Goal: Check status: Check status

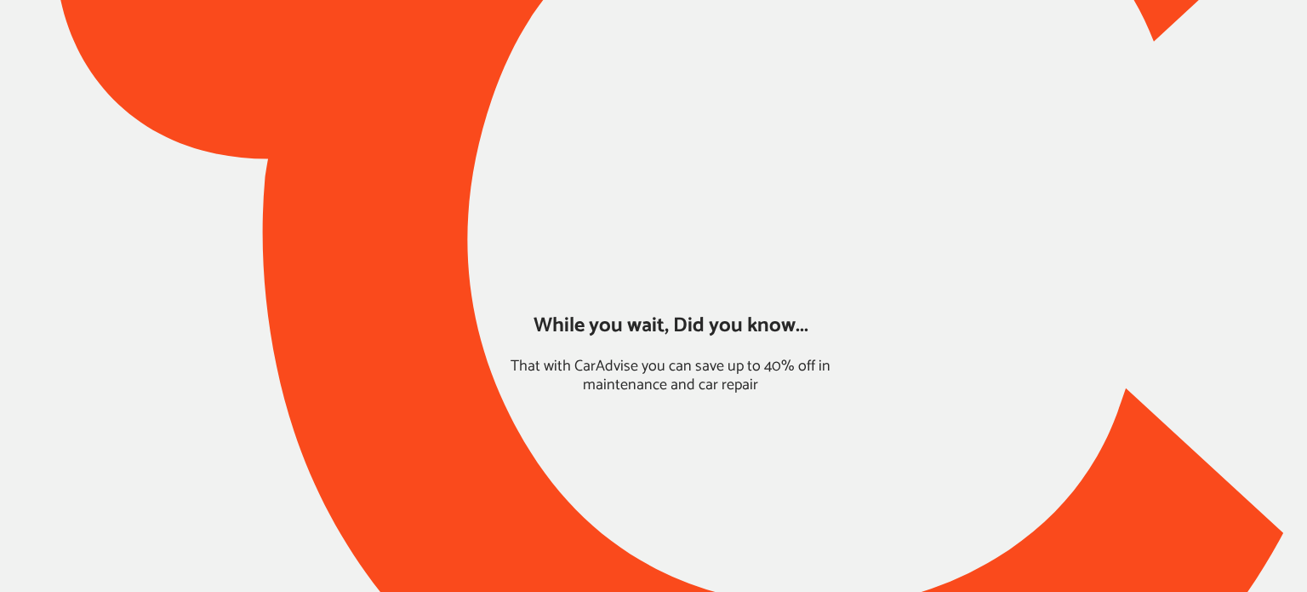
type input "*****"
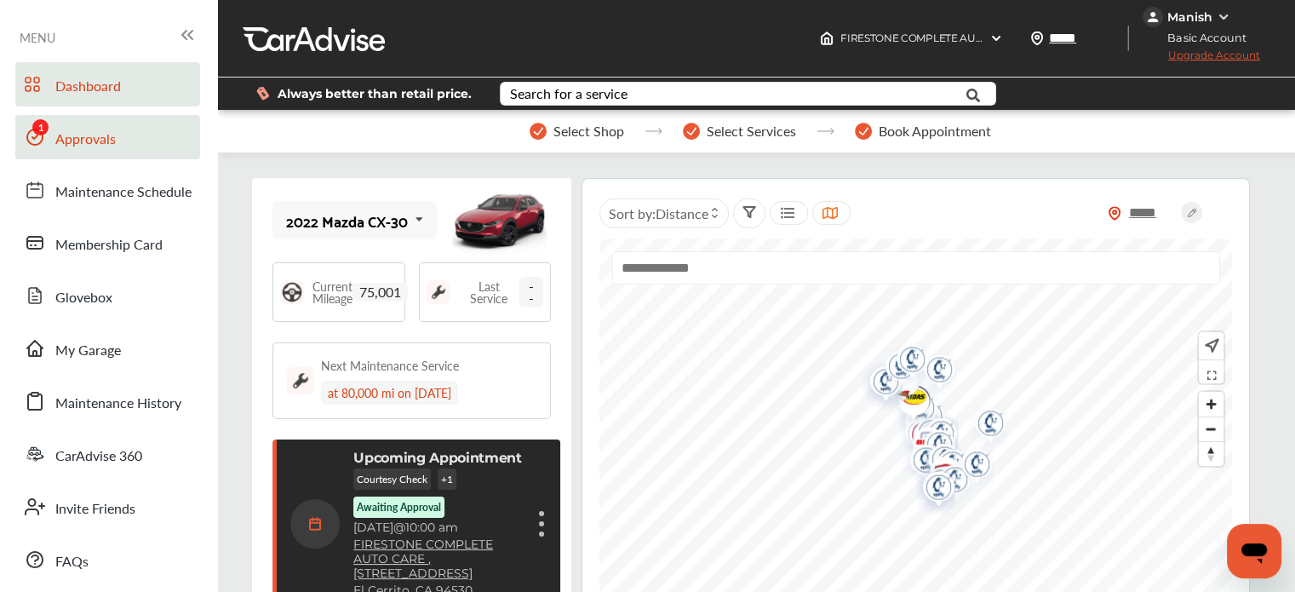
click at [30, 149] on div at bounding box center [35, 141] width 20 height 29
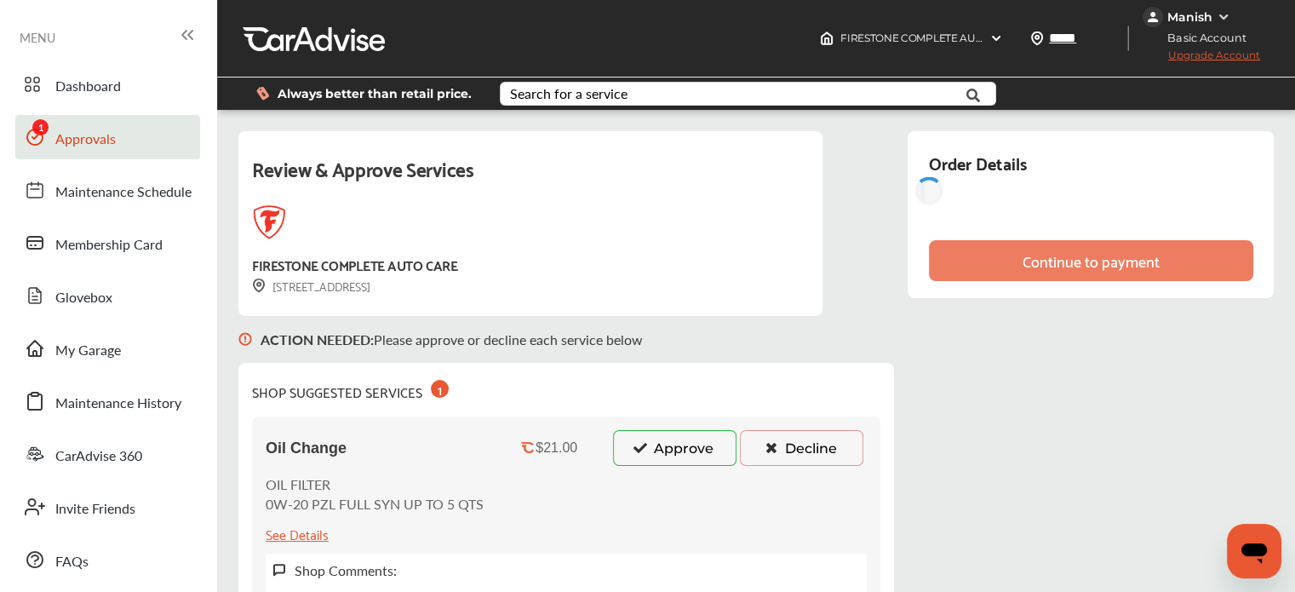
click at [1215, 26] on div "Manish" at bounding box center [1201, 17] width 118 height 20
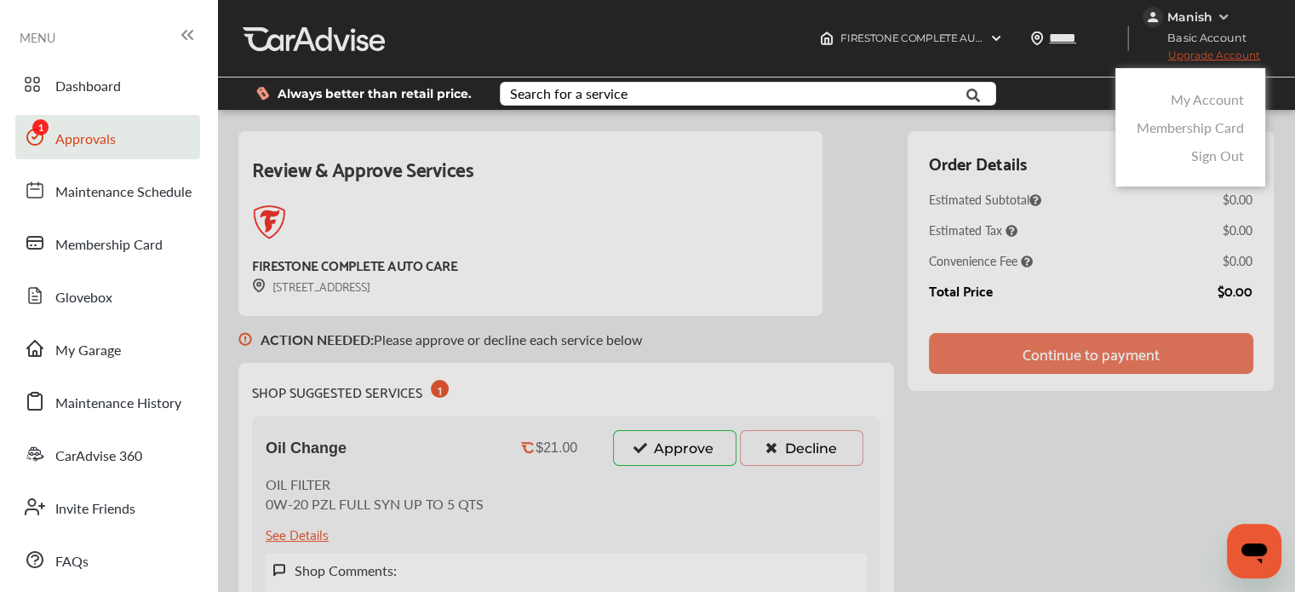
click at [1202, 104] on link "My Account" at bounding box center [1206, 99] width 73 height 20
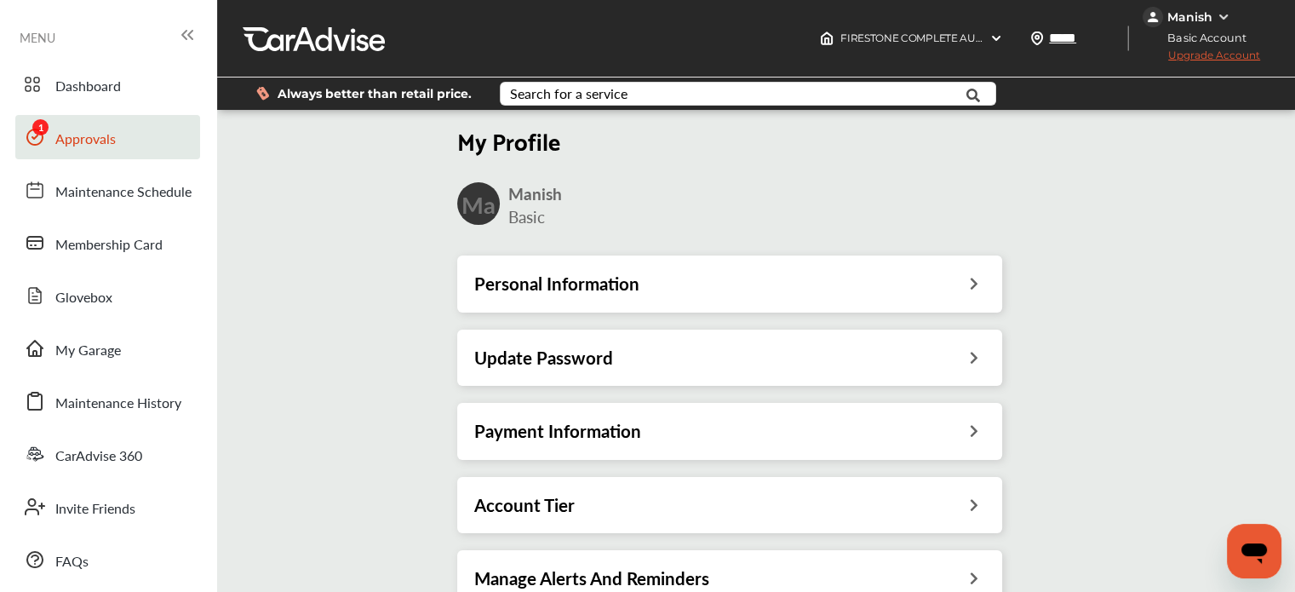
click at [877, 299] on div "Personal Information" at bounding box center [729, 283] width 545 height 56
click at [980, 282] on icon at bounding box center [974, 281] width 16 height 18
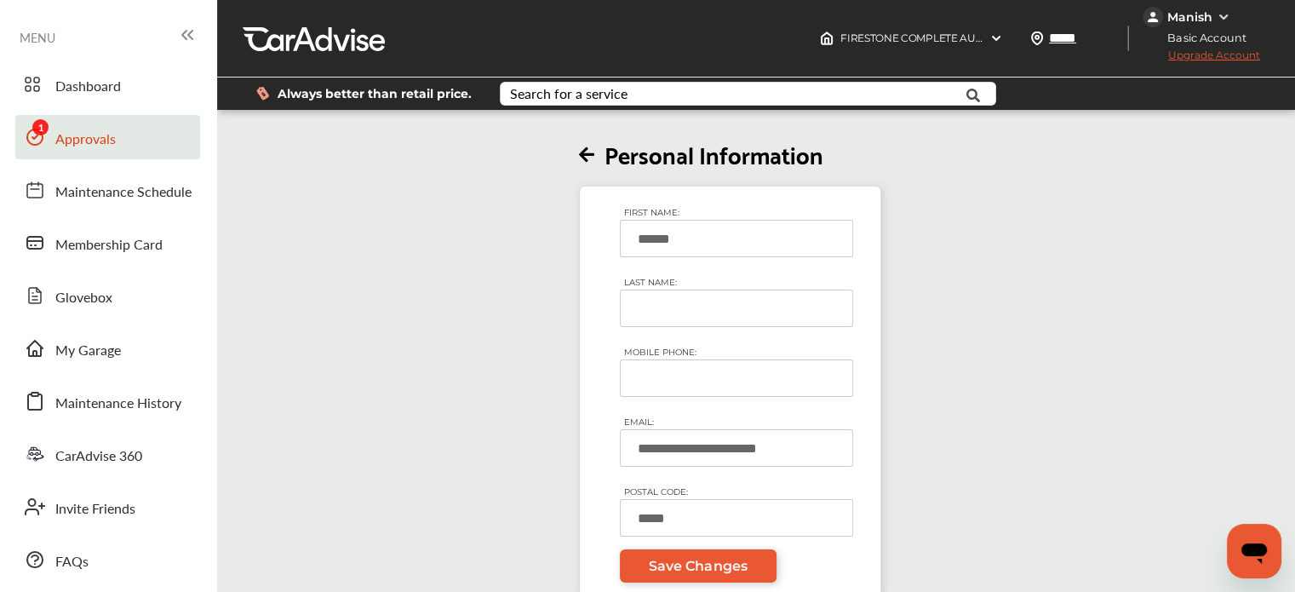
click at [1100, 347] on div "**********" at bounding box center [730, 354] width 1036 height 483
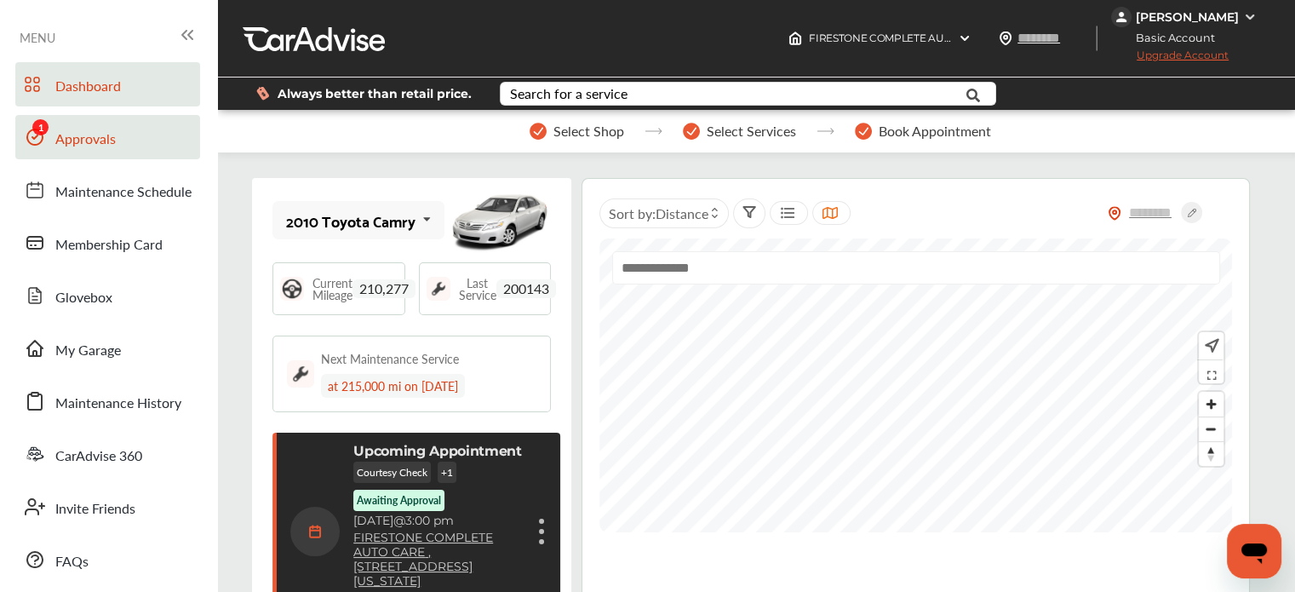
drag, startPoint x: 44, startPoint y: 138, endPoint x: 51, endPoint y: 149, distance: 13.0
click at [44, 138] on icon at bounding box center [35, 137] width 20 height 20
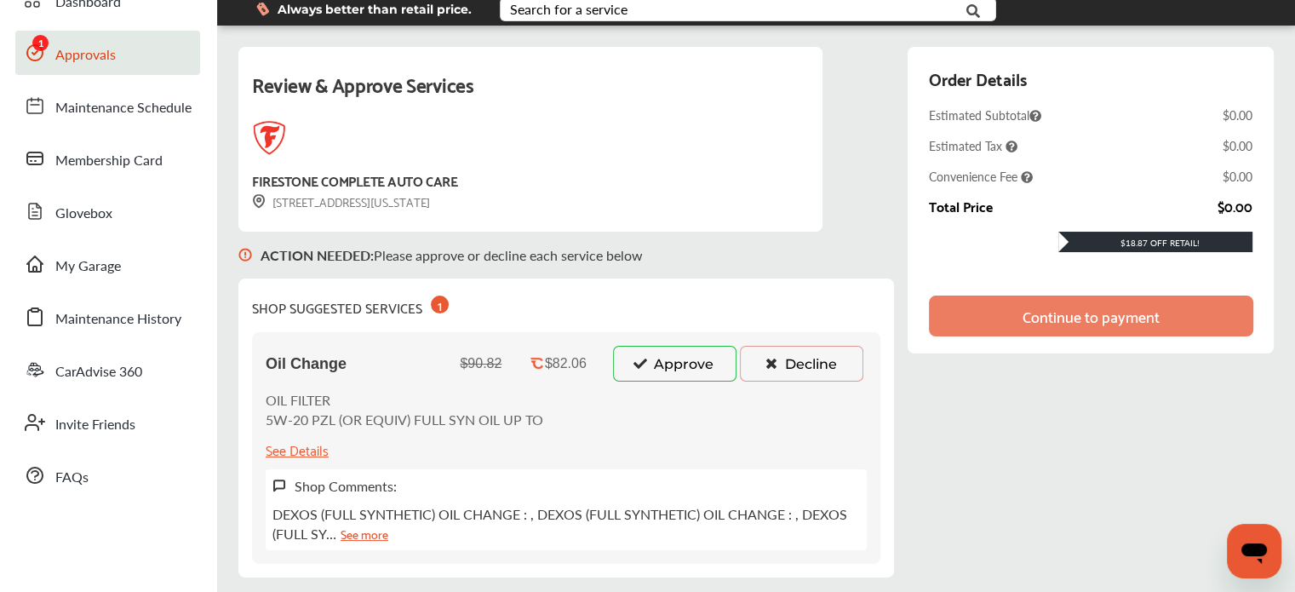
scroll to position [85, 0]
click at [955, 423] on div "Review & Approve Services FIRESTONE COMPLETE AUTO CARE 1110 E. COLORADO BLVD Pa…" at bounding box center [755, 491] width 1035 height 891
click at [1025, 414] on div "Review & Approve Services FIRESTONE COMPLETE AUTO CARE 1110 E. COLORADO BLVD Pa…" at bounding box center [755, 491] width 1035 height 891
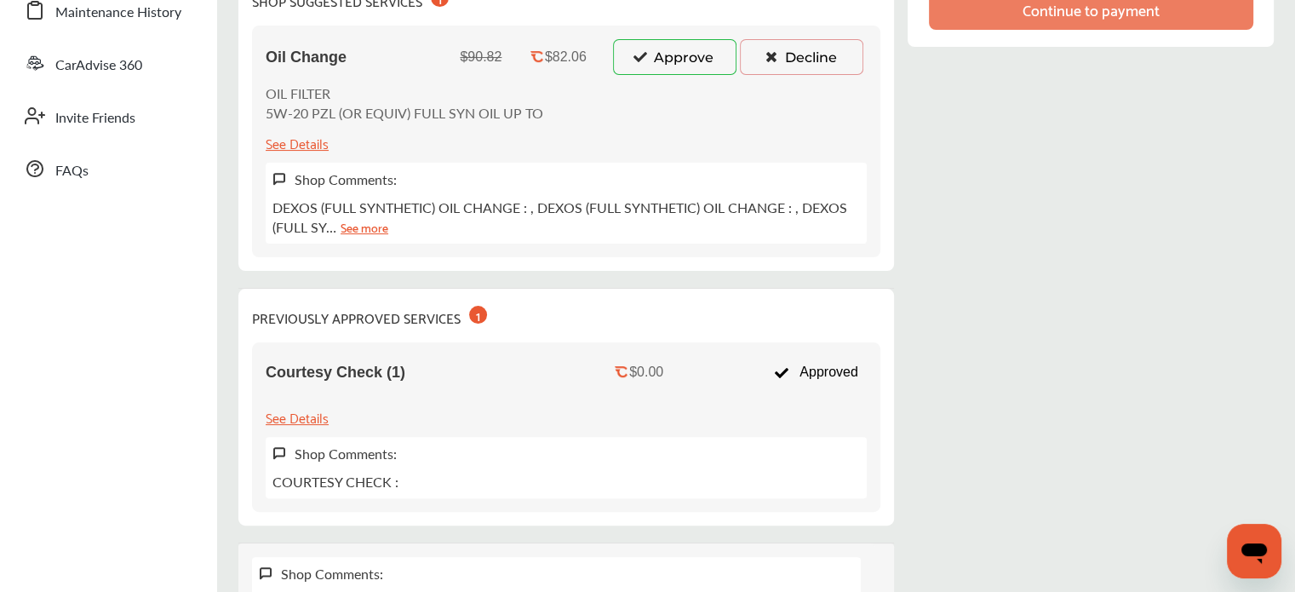
scroll to position [255, 0]
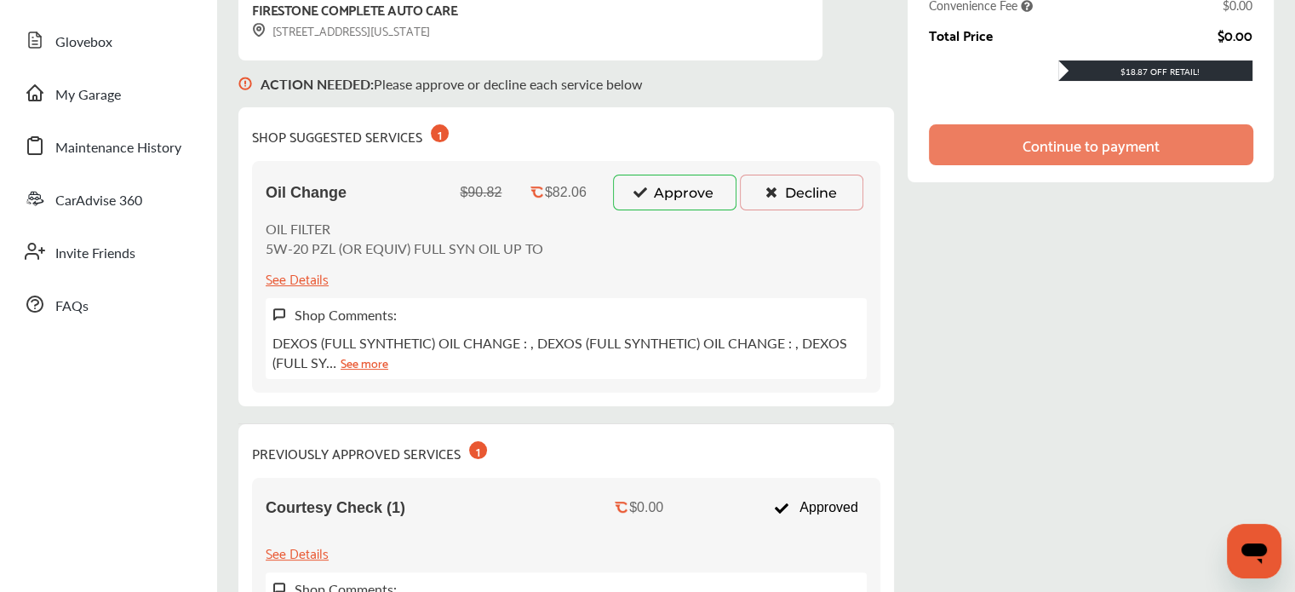
click at [366, 356] on link "See more" at bounding box center [364, 362] width 48 height 20
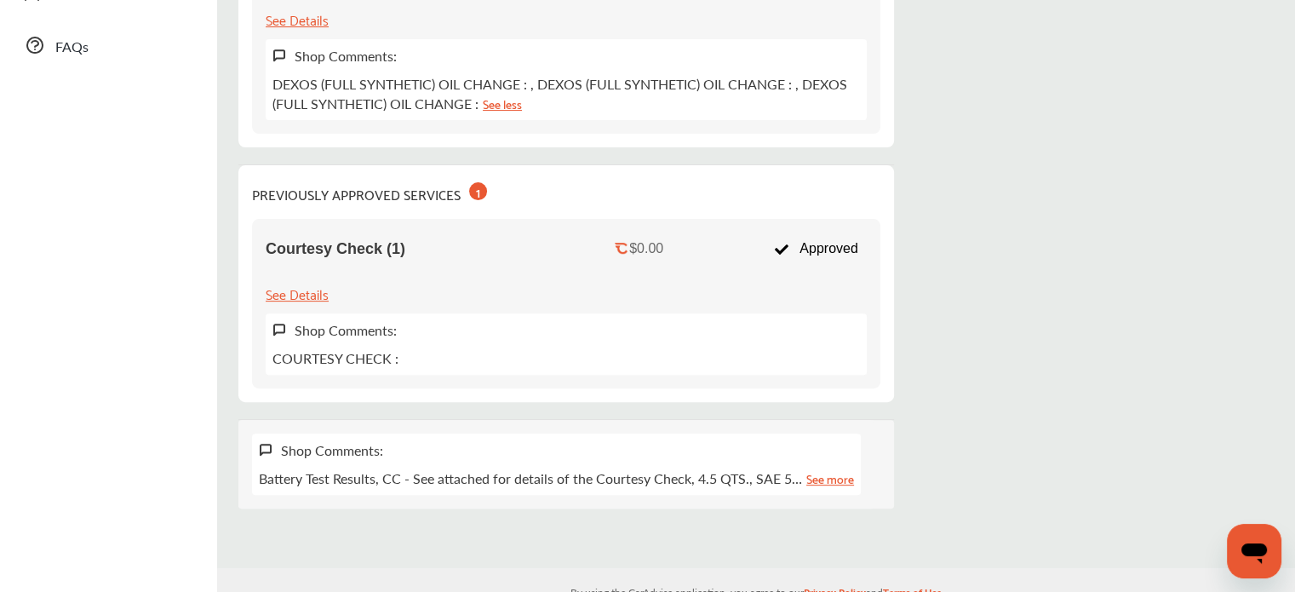
scroll to position [551, 0]
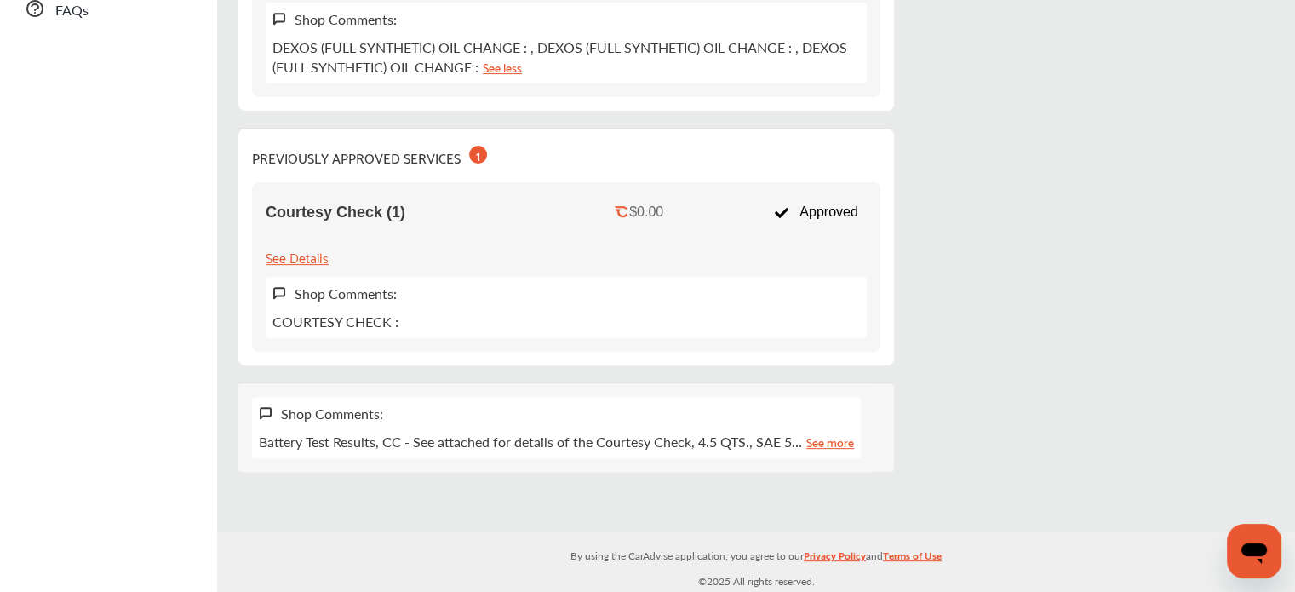
click at [809, 437] on link "See more" at bounding box center [830, 442] width 48 height 20
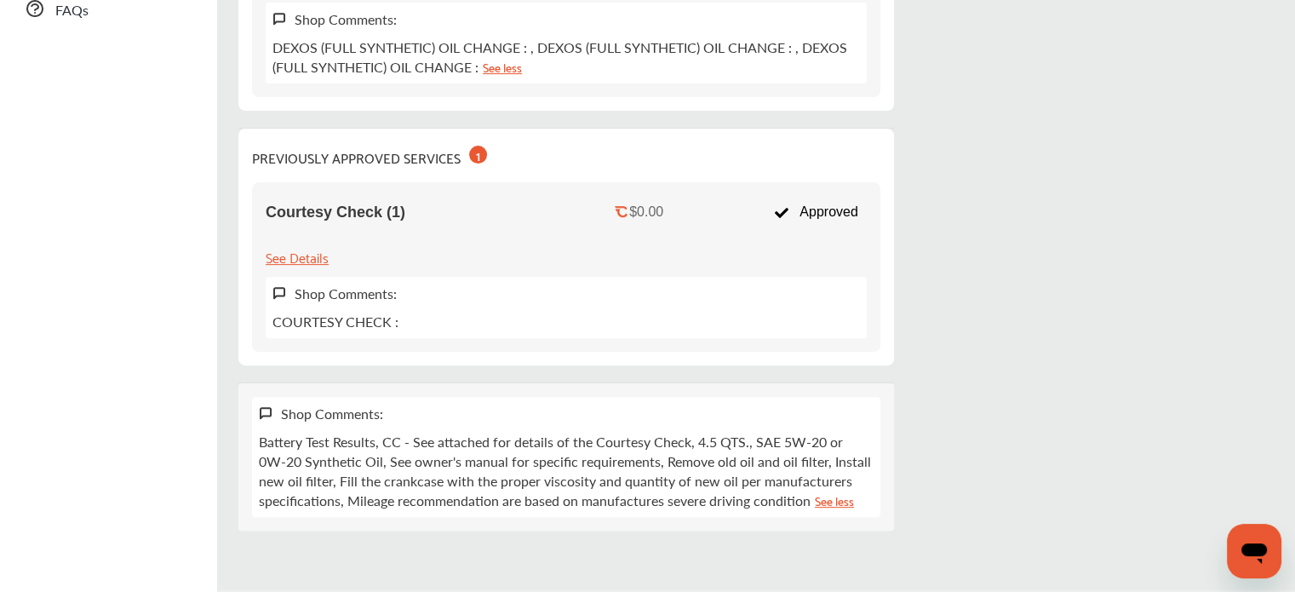
drag, startPoint x: 1069, startPoint y: 271, endPoint x: 1020, endPoint y: 249, distance: 54.1
click at [1069, 271] on div "Review & Approve Services FIRESTONE COMPLETE AUTO CARE 1110 E. COLORADO BLVD Pa…" at bounding box center [755, 55] width 1035 height 950
